Goal: Task Accomplishment & Management: Manage account settings

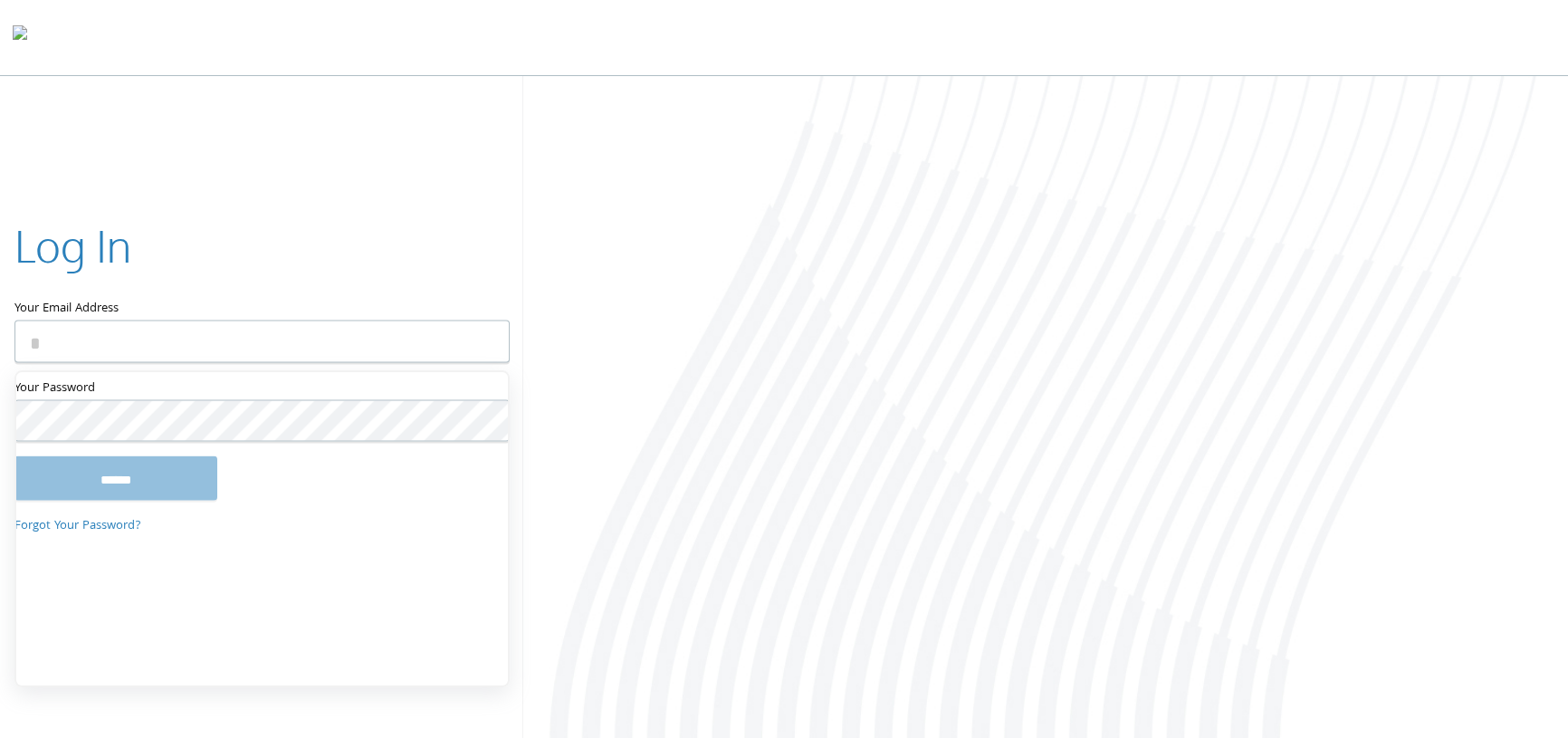
type input "**********"
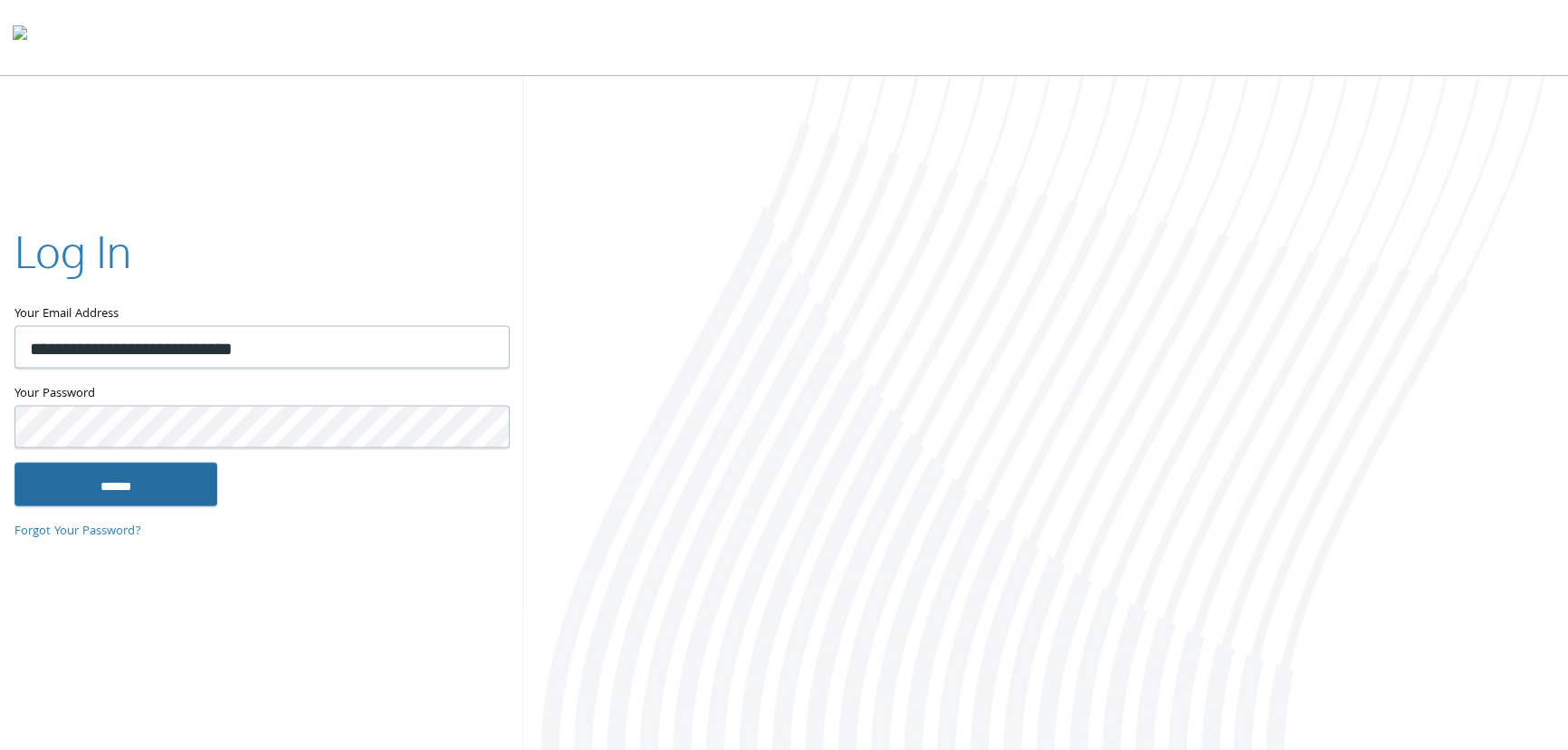
click at [130, 480] on input "******" at bounding box center [116, 483] width 202 height 43
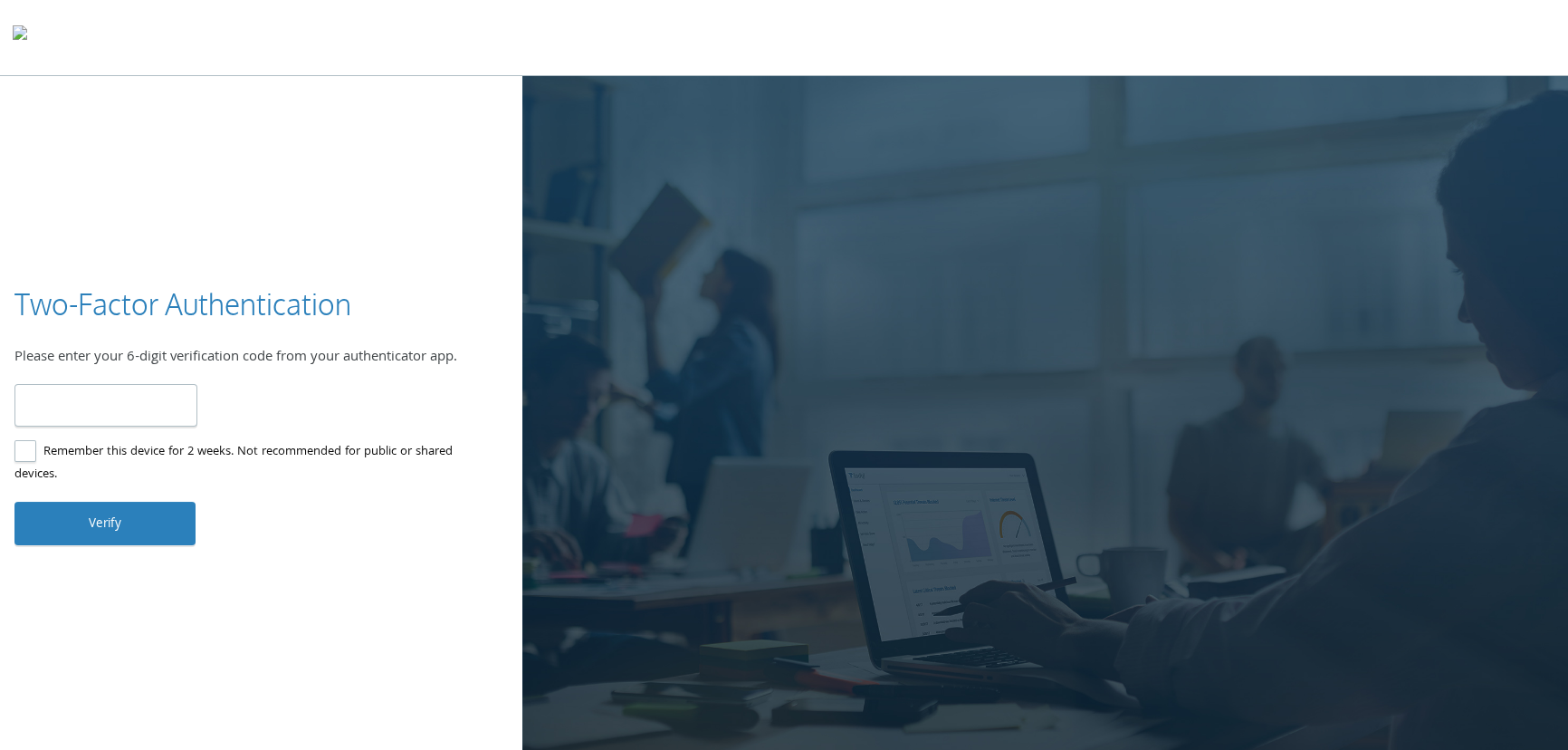
click at [145, 410] on input "number" at bounding box center [106, 405] width 183 height 43
type input "******"
